Goal: Information Seeking & Learning: Understand process/instructions

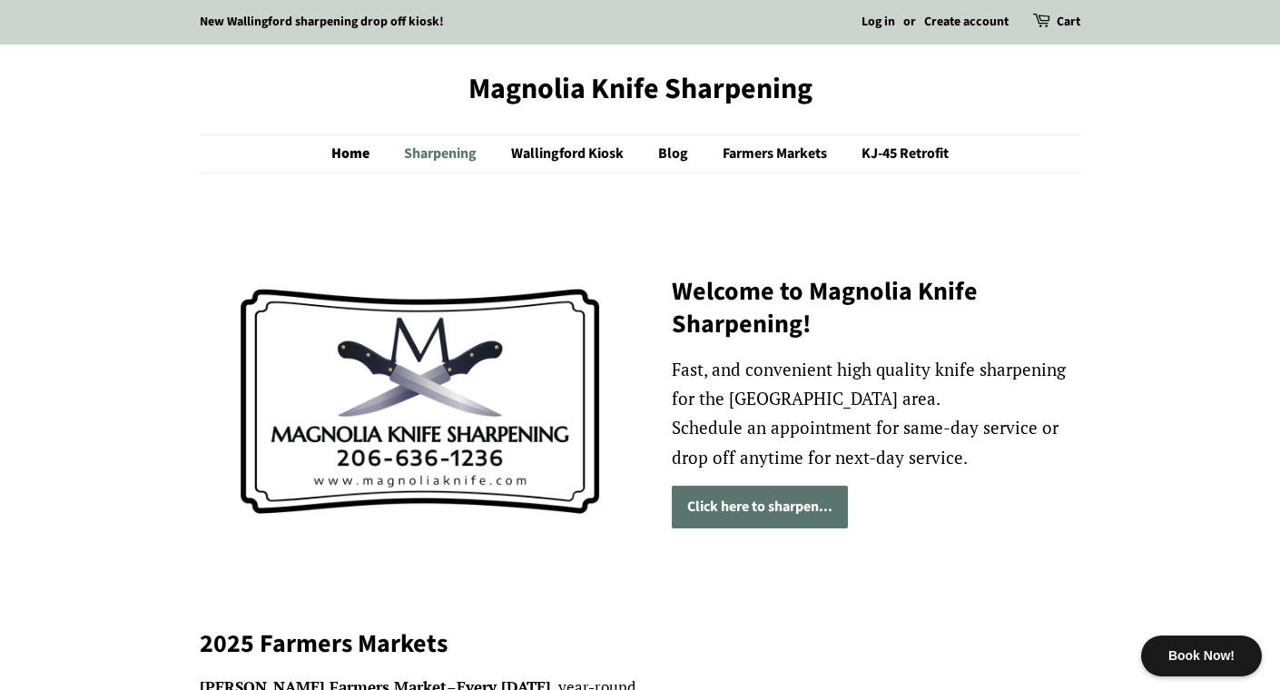
click at [468, 152] on link "Sharpening" at bounding box center [442, 153] width 104 height 37
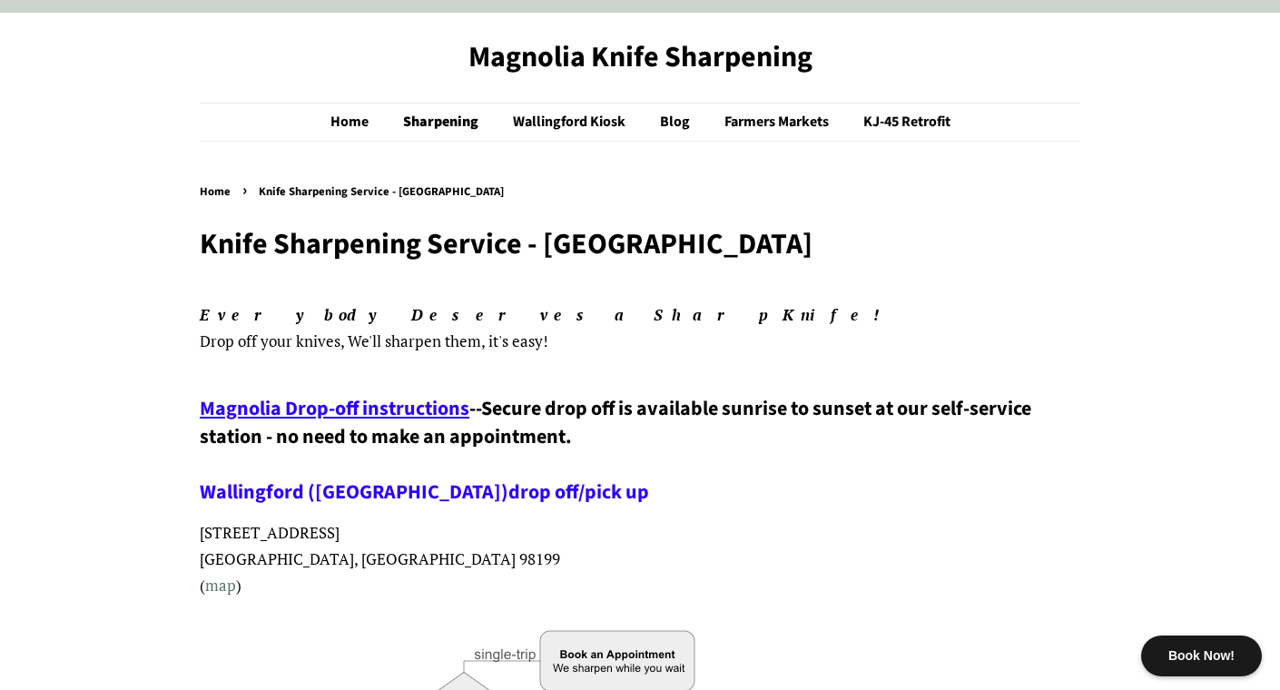
scroll to position [38, 0]
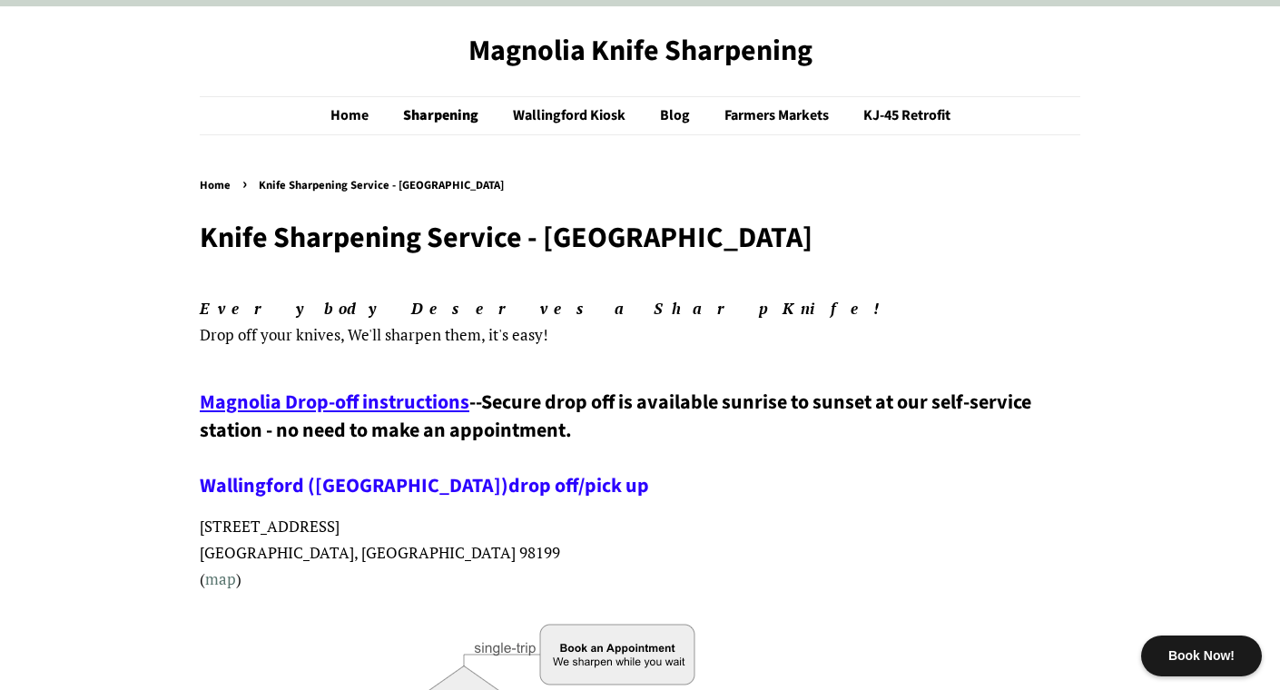
click at [400, 410] on span "Magnolia Drop-off instructions" at bounding box center [335, 402] width 270 height 29
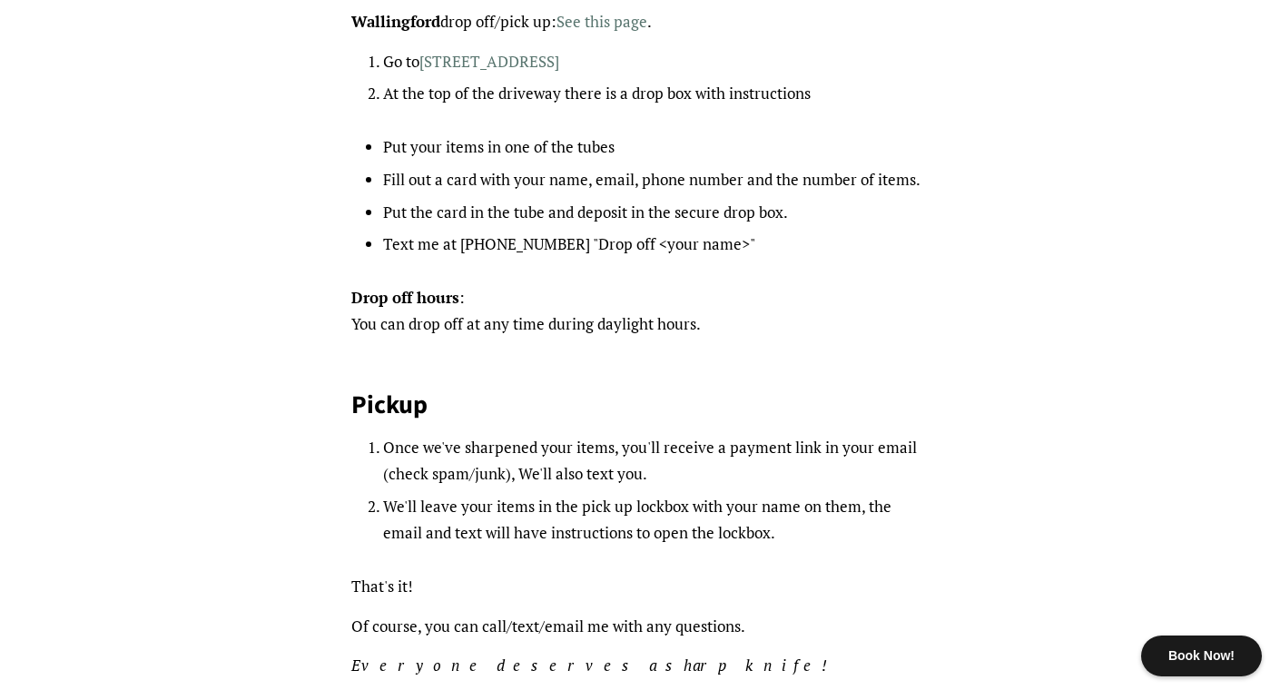
scroll to position [249, 0]
